Goal: Find specific page/section: Find specific page/section

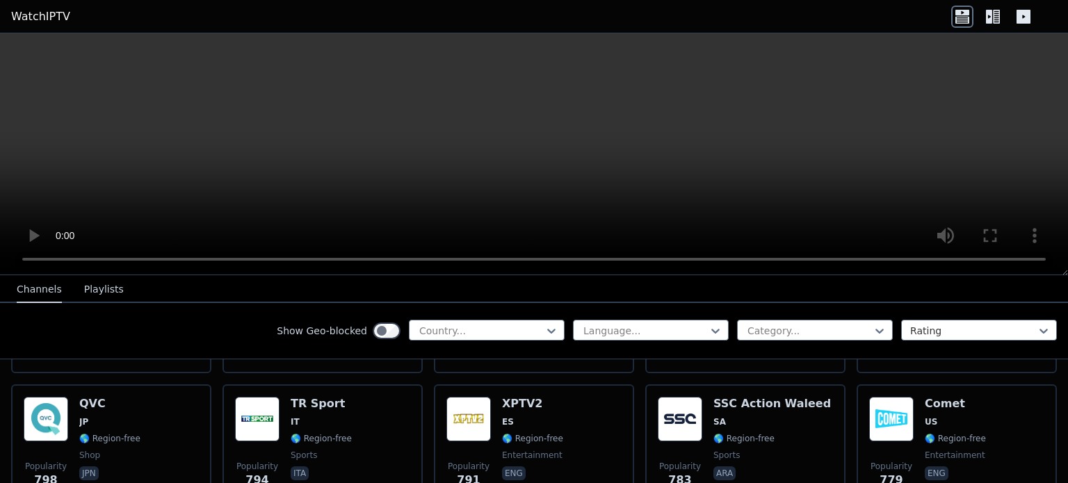
scroll to position [2782, 0]
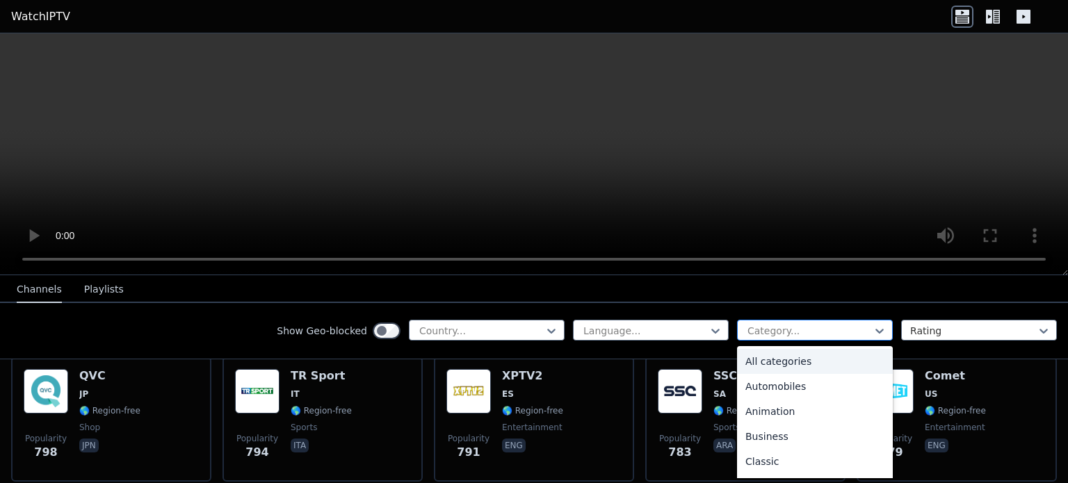
click at [830, 326] on div at bounding box center [809, 331] width 126 height 14
type input "**"
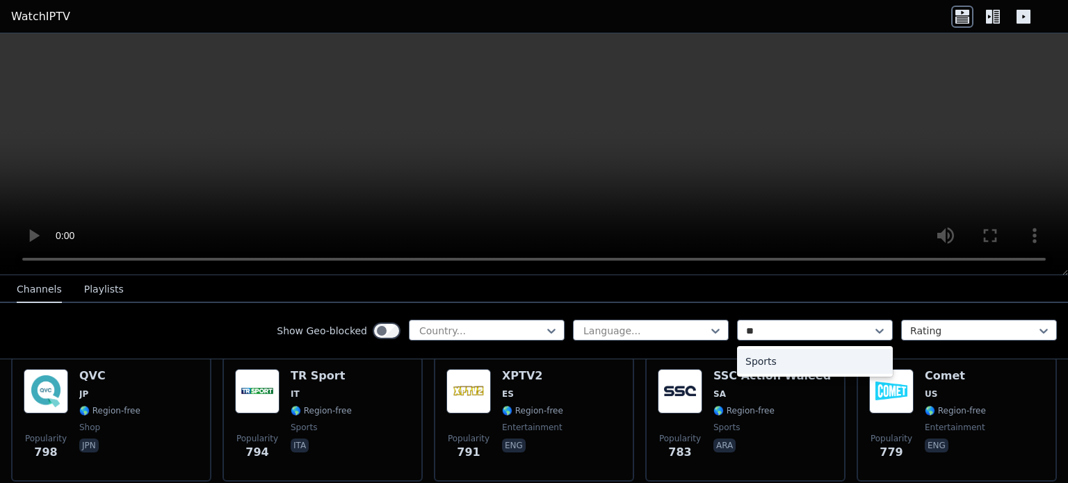
click at [757, 358] on div "Sports" at bounding box center [815, 361] width 156 height 25
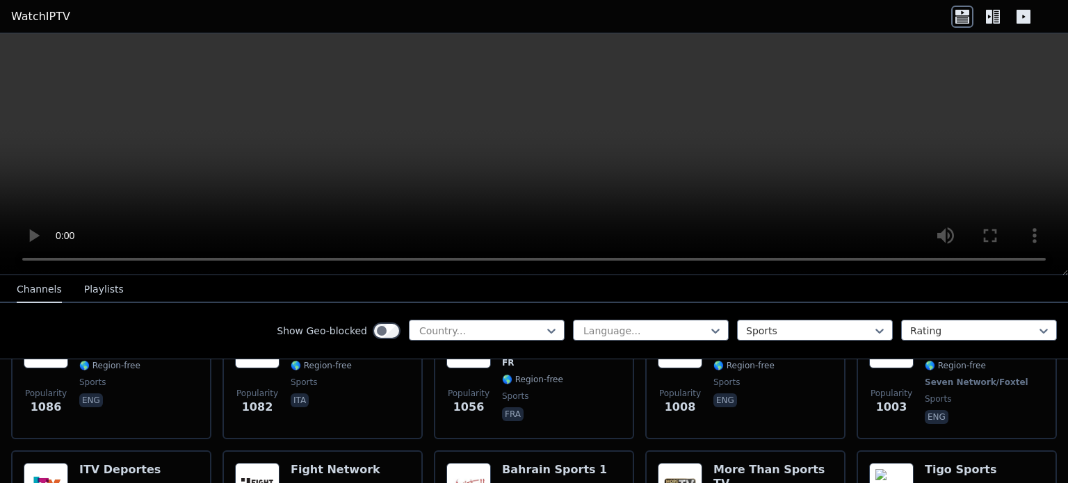
scroll to position [517, 0]
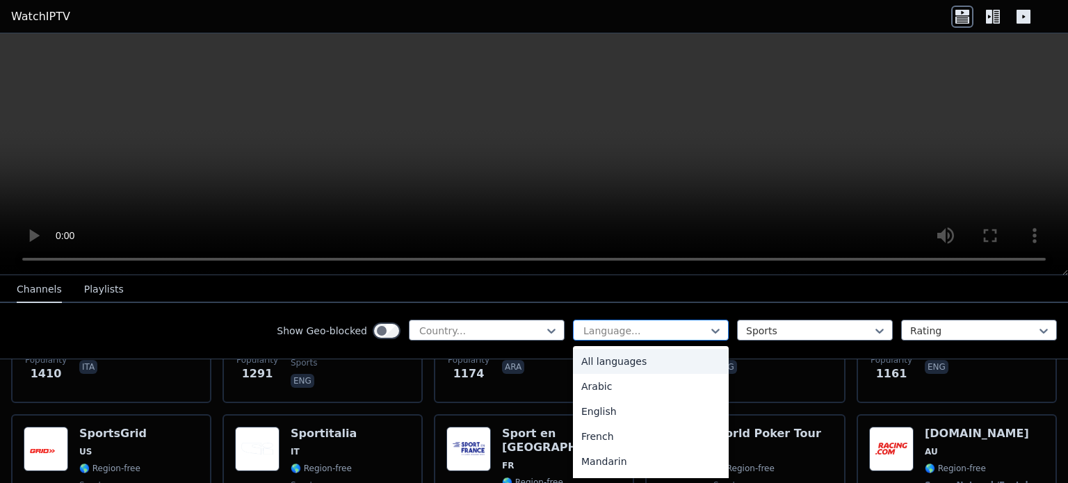
click at [606, 333] on div at bounding box center [645, 331] width 126 height 14
click at [584, 411] on div "English" at bounding box center [651, 411] width 156 height 25
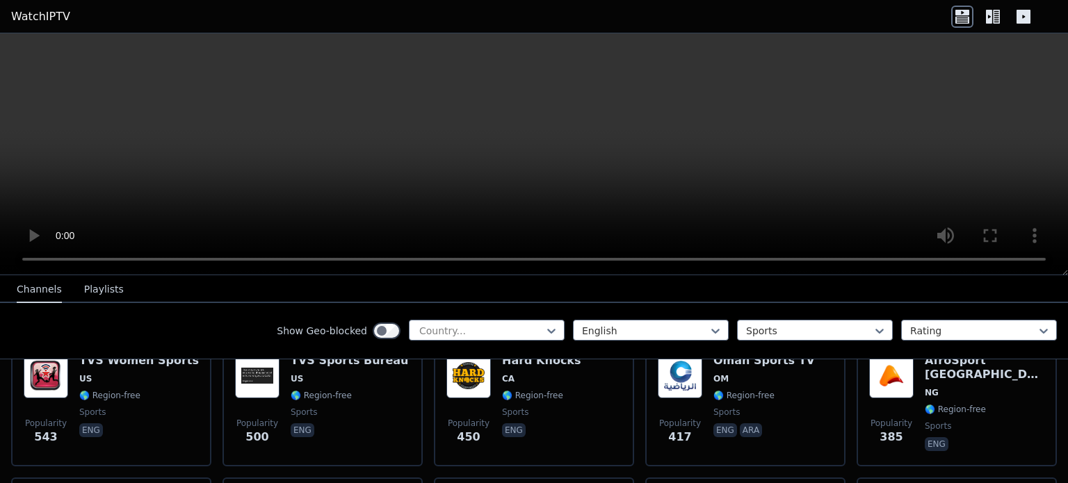
scroll to position [605, 0]
